Goal: Navigation & Orientation: Find specific page/section

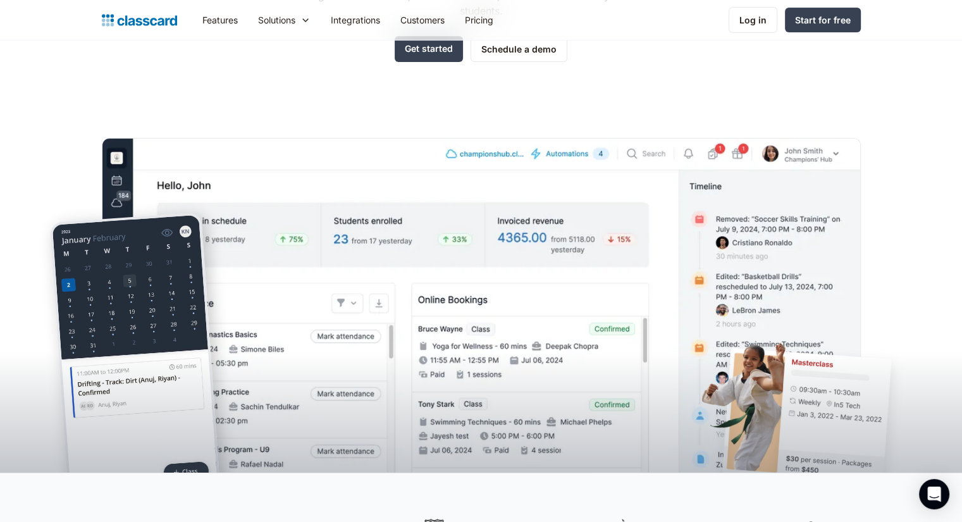
scroll to position [190, 0]
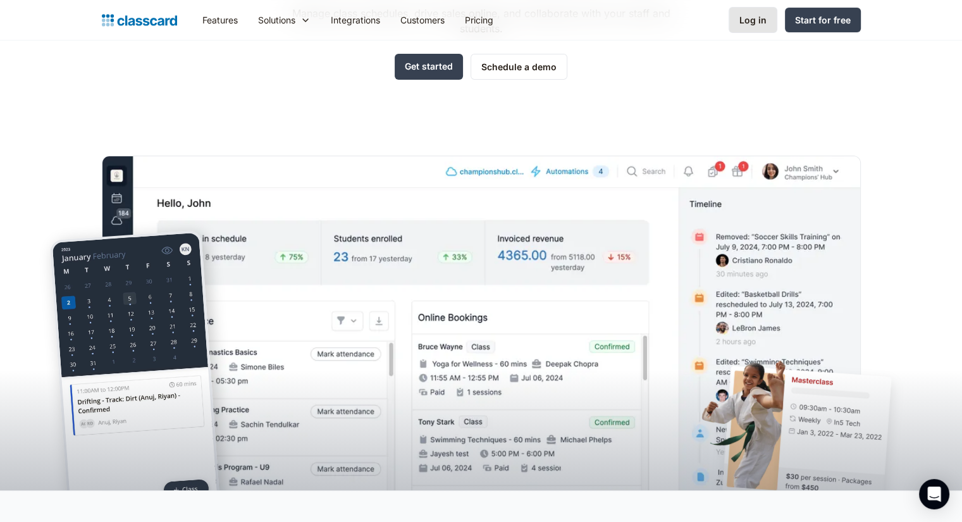
click at [749, 20] on div "Log in" at bounding box center [752, 19] width 27 height 13
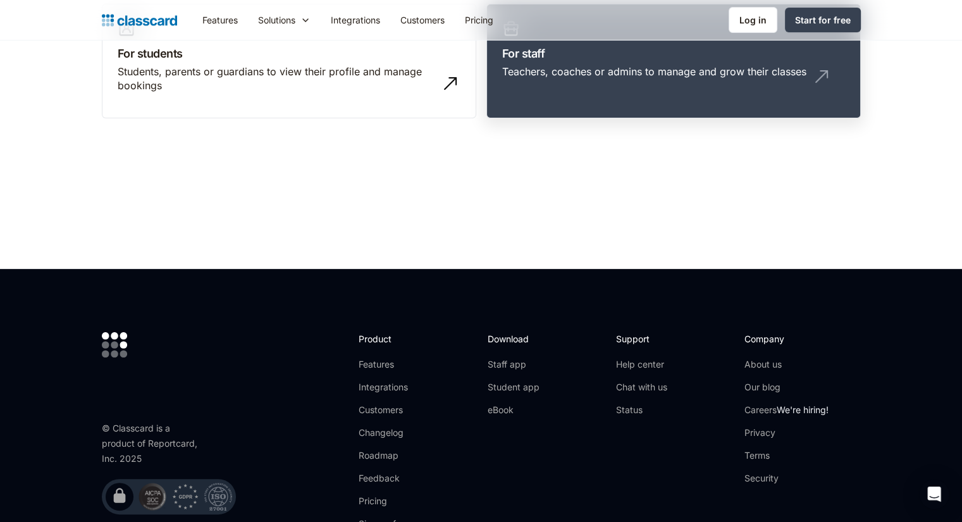
scroll to position [58, 0]
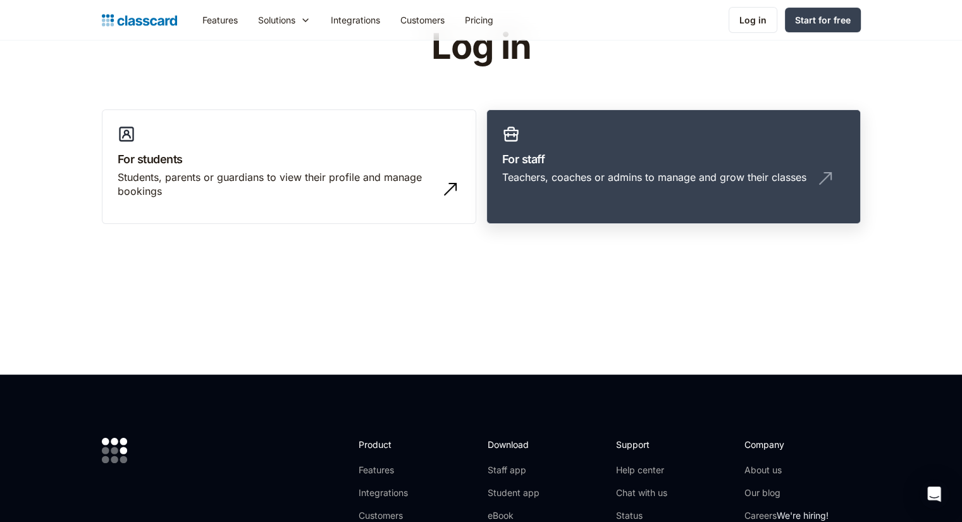
click at [585, 169] on link "For staff Teachers, coaches or admins to manage and grow their classes" at bounding box center [673, 166] width 374 height 115
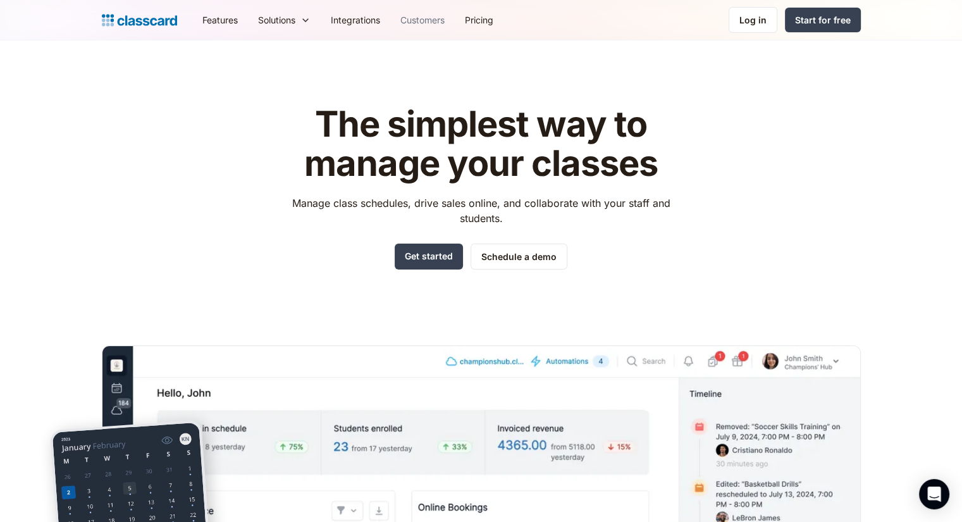
click at [440, 19] on link "Customers" at bounding box center [422, 20] width 64 height 28
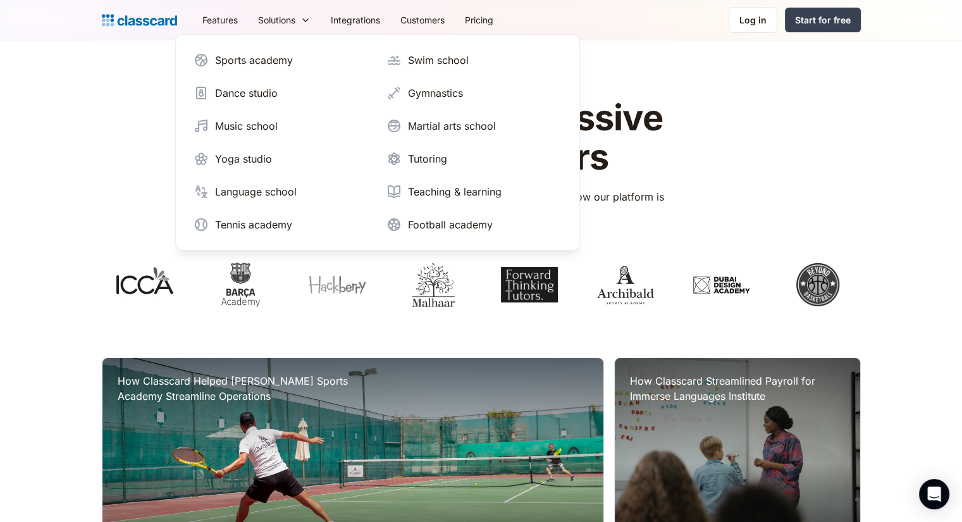
click at [109, 120] on div "Powering progressive class providers Real-world examples of growth with Classca…" at bounding box center [481, 209] width 759 height 221
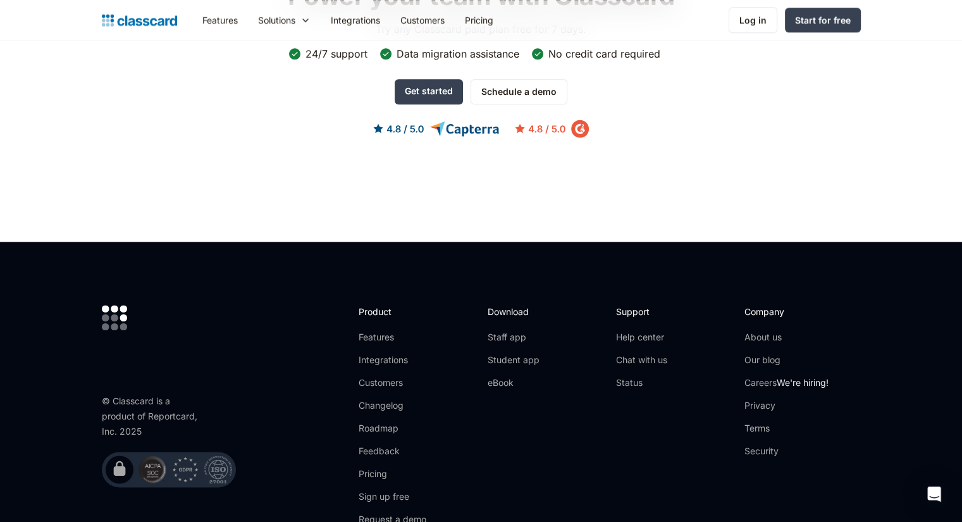
scroll to position [1755, 0]
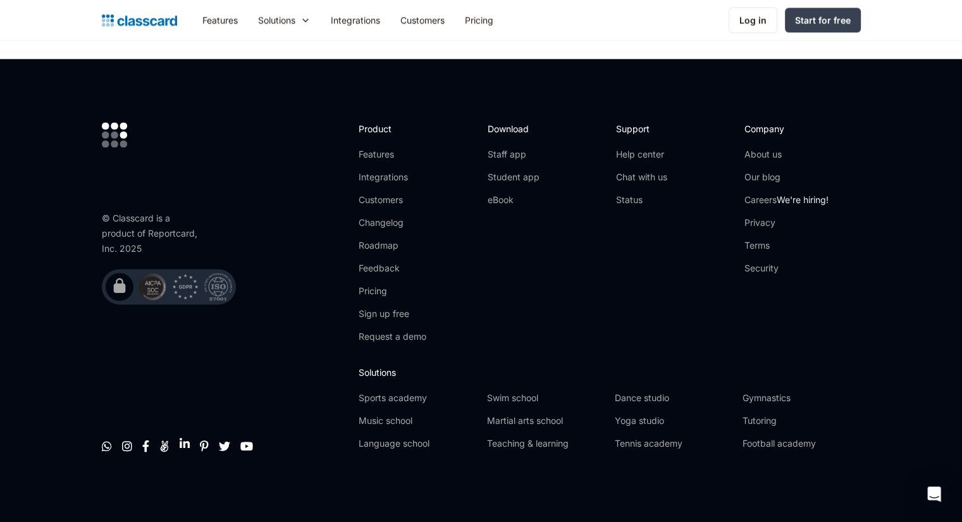
click at [180, 443] on link "" at bounding box center [185, 443] width 10 height 13
